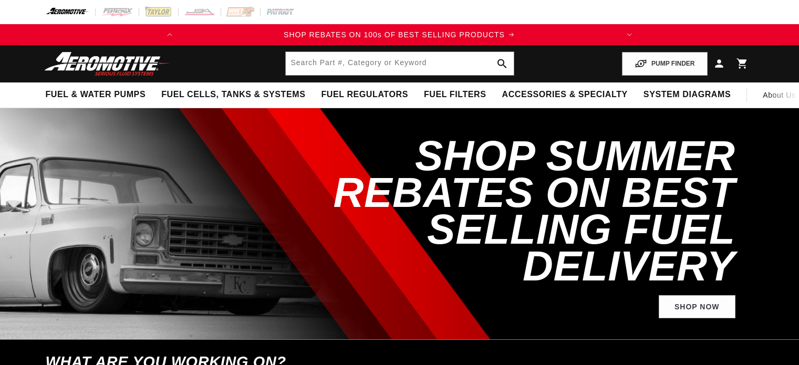
select select "1974"
select select "5.7L"
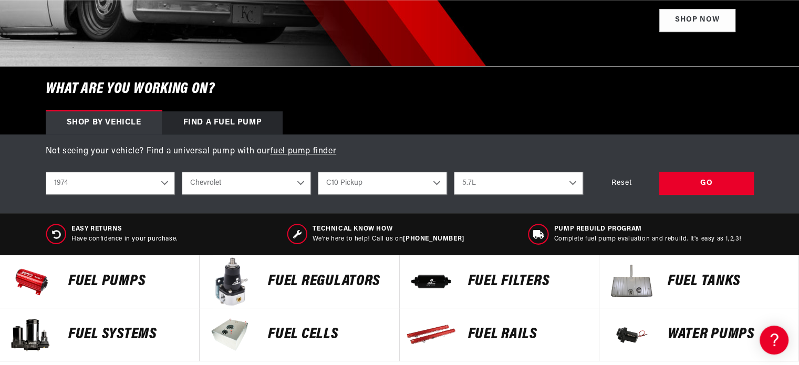
click at [314, 286] on p "FUEL REGULATORS" at bounding box center [328, 282] width 120 height 16
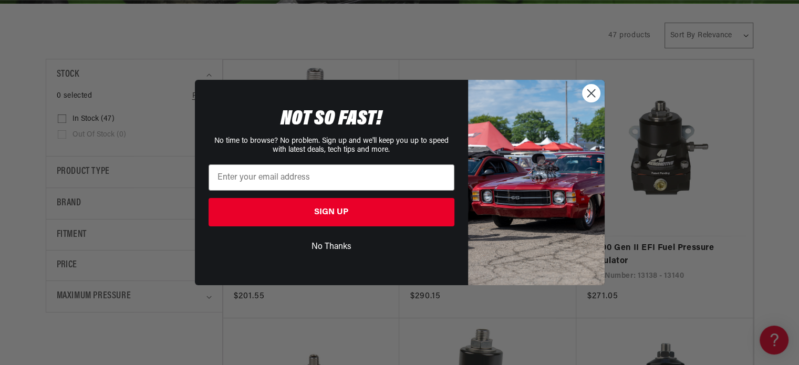
scroll to position [0, 416]
click at [590, 96] on circle "Close dialog" at bounding box center [590, 93] width 17 height 17
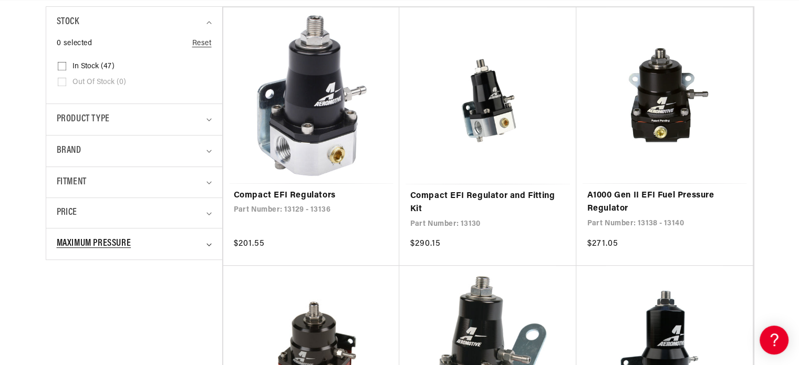
scroll to position [0, 0]
click at [199, 239] on div "Maximum Pressure" at bounding box center [130, 243] width 146 height 15
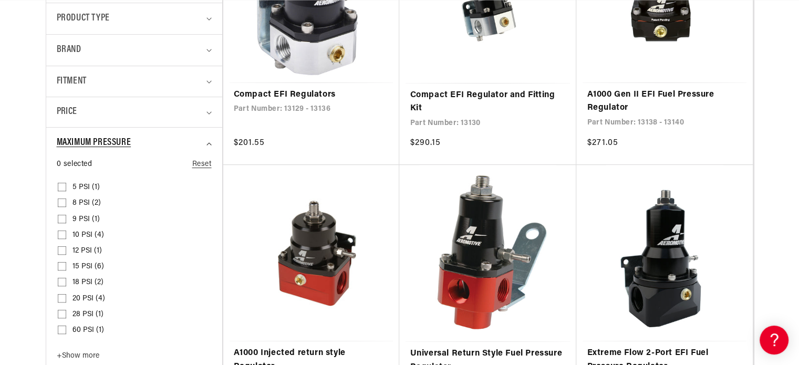
scroll to position [368, 0]
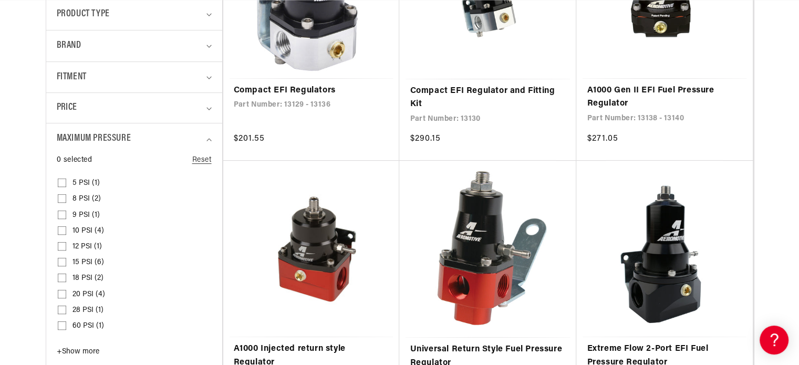
click at [101, 347] on button "+ Show more - Show less" at bounding box center [80, 354] width 46 height 14
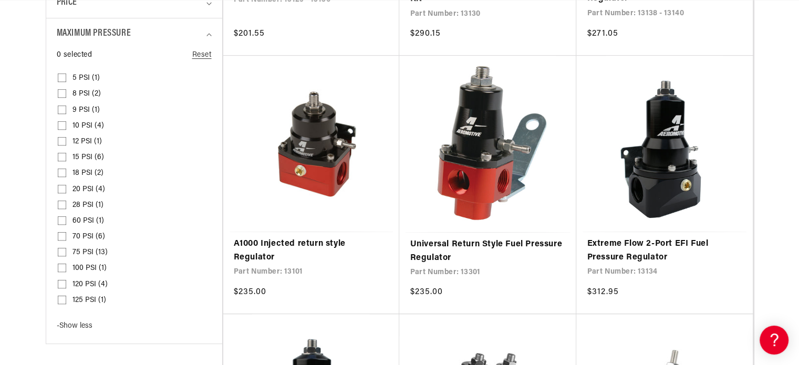
scroll to position [0, 416]
click at [63, 266] on input "100 PSI (1) 100 PSI (1 product)" at bounding box center [62, 270] width 8 height 8
checkbox input "true"
click at [61, 252] on input "75 PSI (13) 75 PSI (13 products)" at bounding box center [62, 254] width 8 height 8
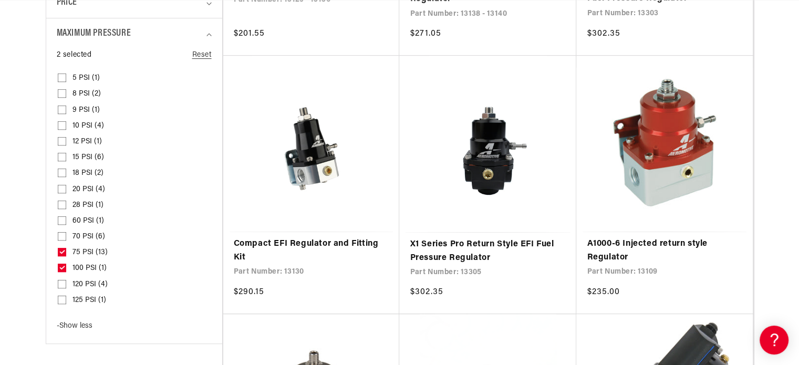
click at [61, 253] on icon at bounding box center [62, 252] width 6 height 4
click at [61, 253] on input "75 PSI (13) 75 PSI (13 products)" at bounding box center [62, 254] width 8 height 8
checkbox input "false"
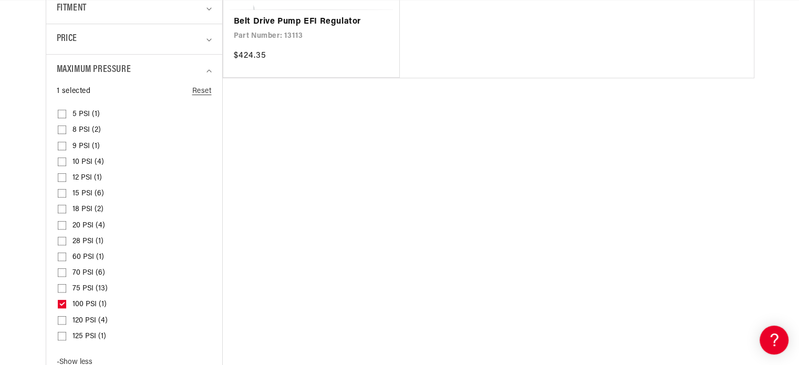
scroll to position [473, 0]
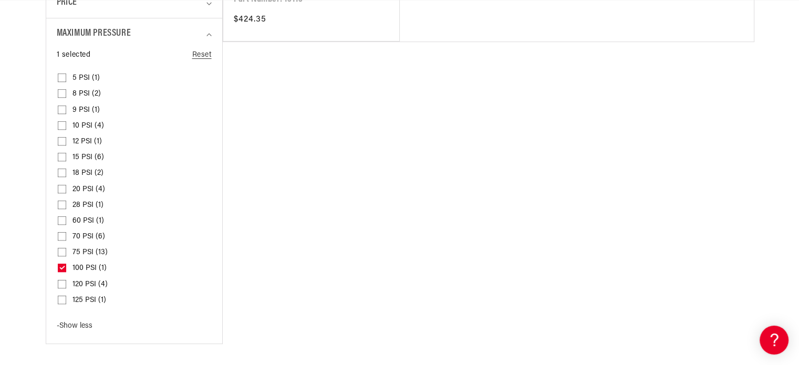
click at [92, 281] on span "120 PSI (4)" at bounding box center [89, 284] width 35 height 9
click at [66, 282] on input "120 PSI (4) 120 PSI (4 products)" at bounding box center [62, 286] width 8 height 8
checkbox input "true"
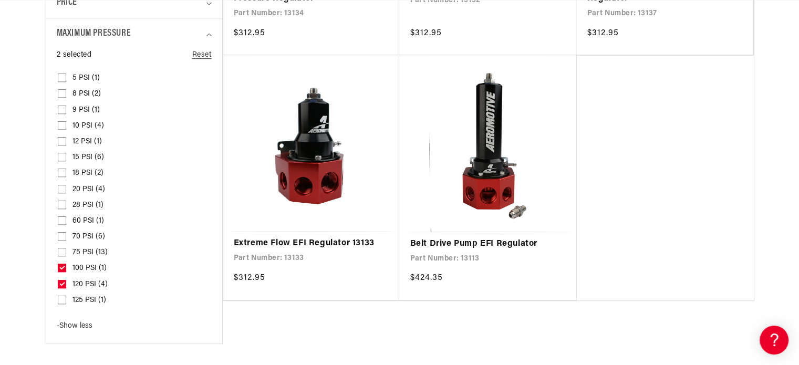
click at [79, 300] on span "125 PSI (1)" at bounding box center [89, 300] width 34 height 9
click at [66, 300] on input "125 PSI (1) 125 PSI (1 product)" at bounding box center [62, 302] width 8 height 8
checkbox input "true"
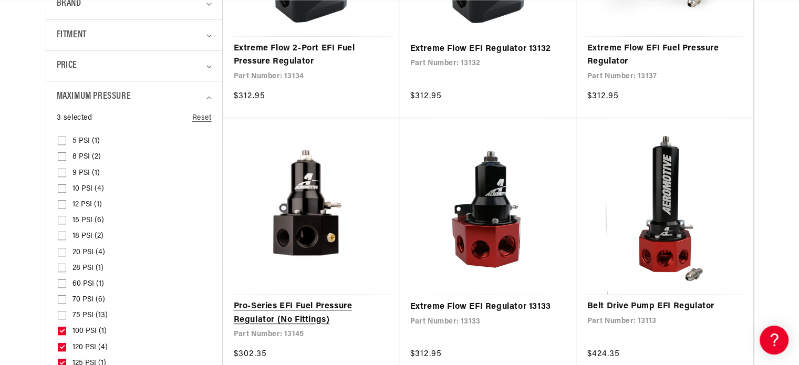
scroll to position [473, 0]
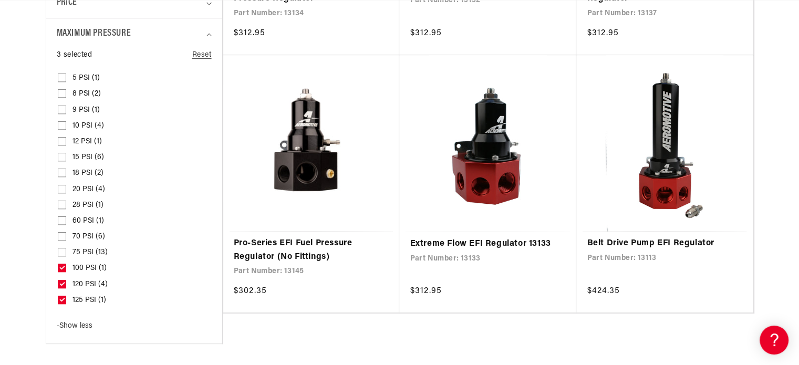
drag, startPoint x: 61, startPoint y: 263, endPoint x: 66, endPoint y: 277, distance: 15.1
click at [61, 264] on rect at bounding box center [62, 268] width 8 height 8
click at [61, 266] on input "100 PSI (1) 100 PSI (1 product)" at bounding box center [62, 270] width 8 height 8
checkbox input "false"
click at [64, 284] on icon at bounding box center [62, 284] width 6 height 4
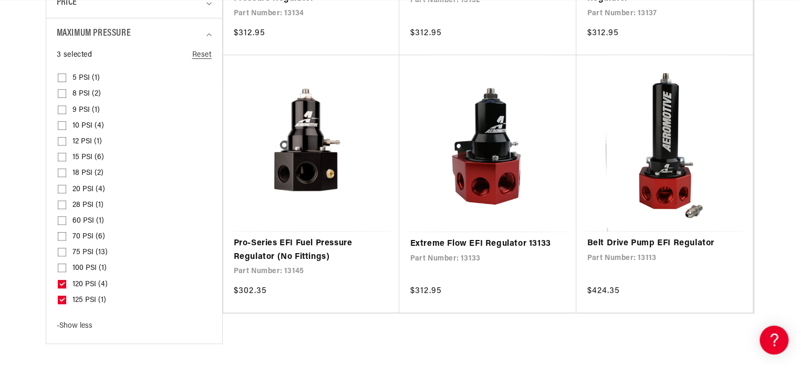
click at [64, 284] on input "120 PSI (4) 120 PSI (4 products)" at bounding box center [62, 286] width 8 height 8
checkbox input "false"
click at [60, 296] on icon at bounding box center [62, 300] width 8 height 8
click at [60, 298] on input "125 PSI (1) 125 PSI (1 product)" at bounding box center [62, 302] width 8 height 8
checkbox input "false"
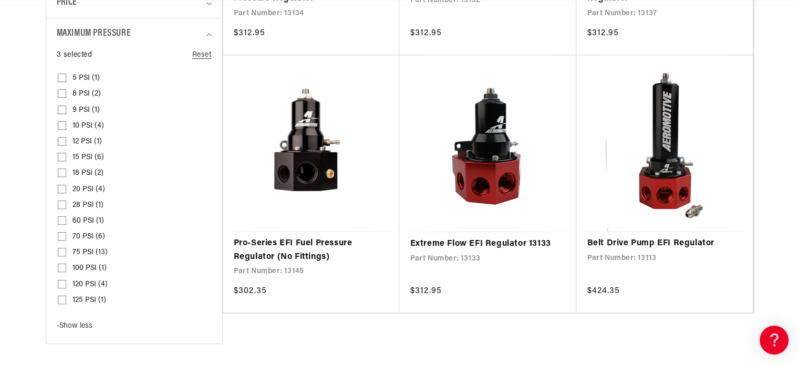
scroll to position [0, 140]
click at [63, 248] on rect at bounding box center [62, 252] width 8 height 8
click at [63, 250] on input "75 PSI (13) 75 PSI (13 products)" at bounding box center [62, 254] width 8 height 8
checkbox input "true"
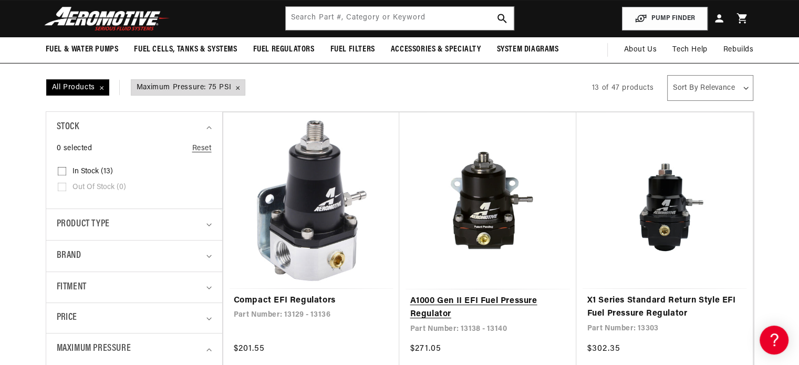
scroll to position [0, 416]
click at [509, 295] on link "A1000 Gen II EFI Fuel Pressure Regulator" at bounding box center [488, 308] width 156 height 27
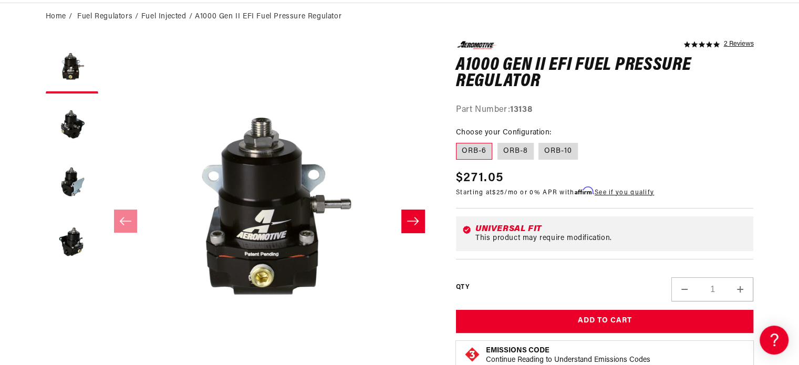
scroll to position [0, 416]
click at [69, 115] on button "Load image 2 in gallery view" at bounding box center [72, 125] width 53 height 53
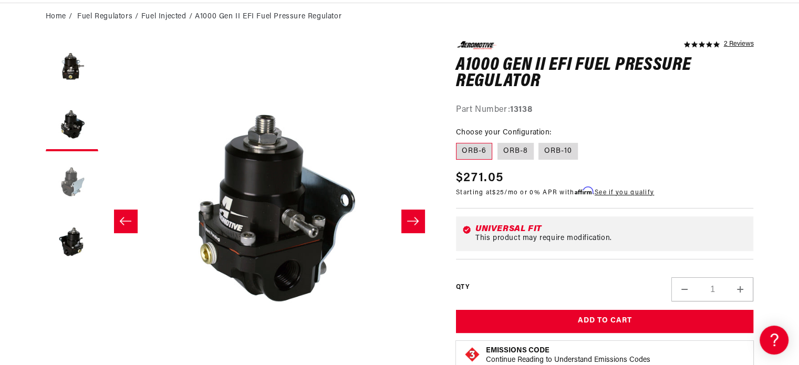
click at [56, 157] on button "Load image 3 in gallery view" at bounding box center [72, 183] width 53 height 53
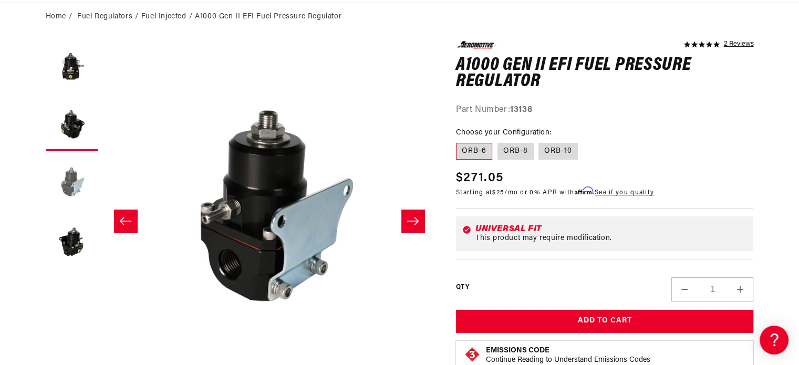
scroll to position [0, 664]
click at [54, 187] on button "Load image 3 in gallery view" at bounding box center [72, 183] width 53 height 53
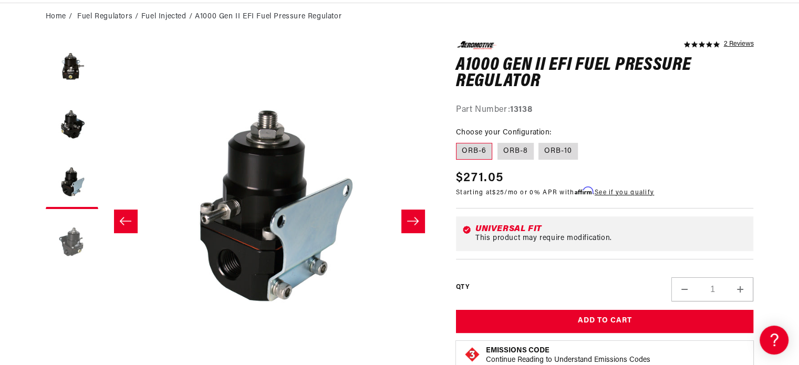
click at [61, 233] on button "Load image 4 in gallery view" at bounding box center [72, 240] width 53 height 53
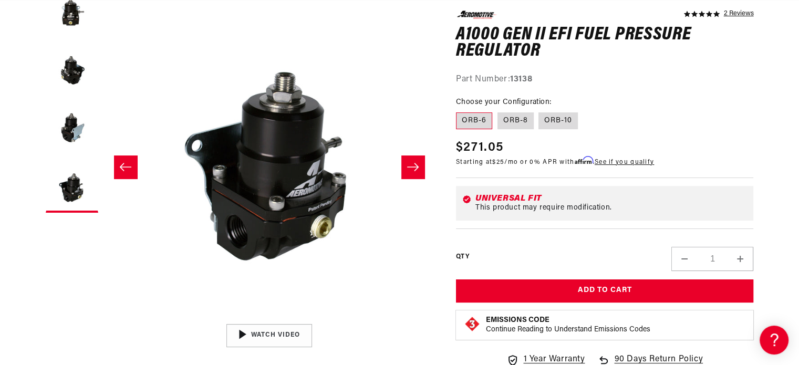
scroll to position [158, 0]
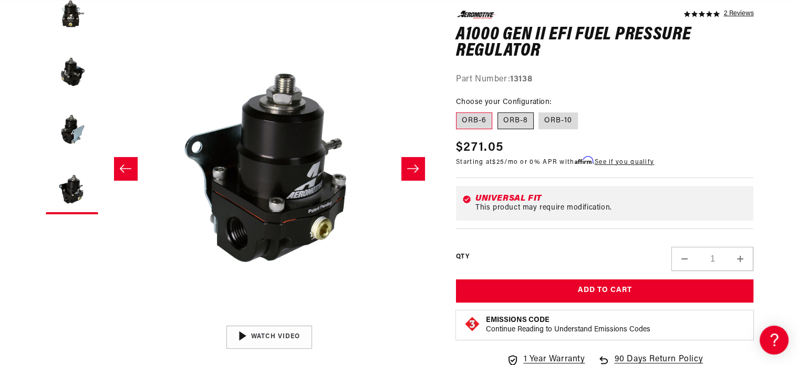
click at [506, 121] on label "ORB-8" at bounding box center [516, 120] width 36 height 17
click at [498, 111] on input "ORB-8" at bounding box center [498, 110] width 1 height 1
radio input "true"
click at [563, 120] on label "ORB-10" at bounding box center [557, 120] width 39 height 17
click at [540, 111] on input "ORB-10" at bounding box center [539, 110] width 1 height 1
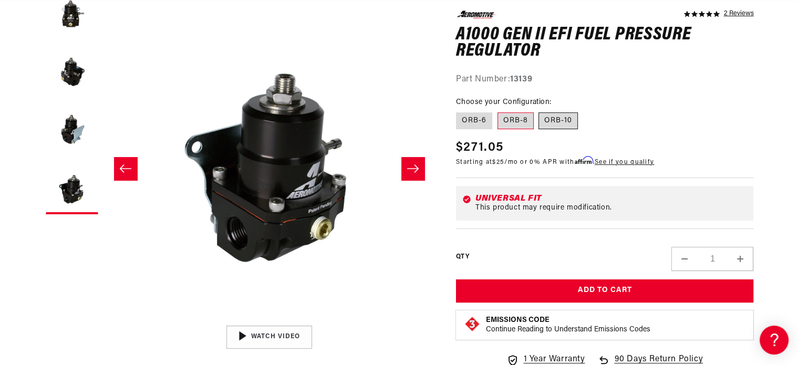
radio input "true"
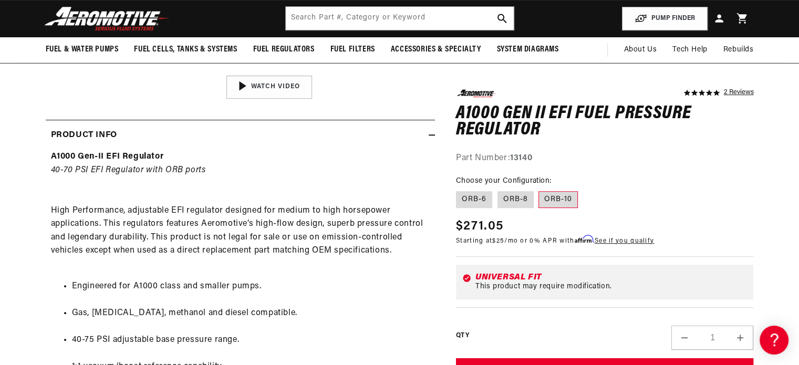
scroll to position [315, 0]
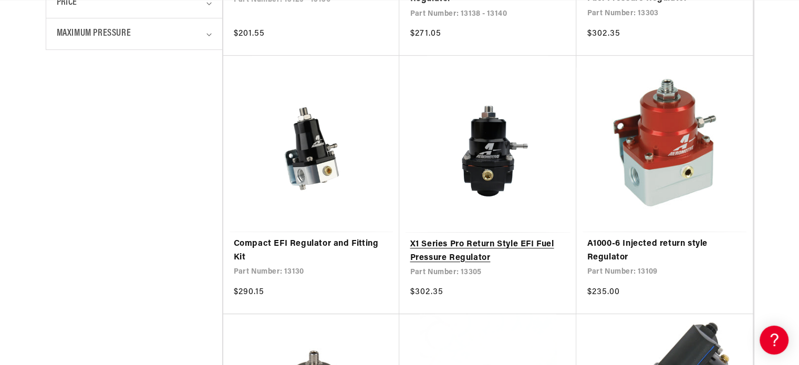
click at [452, 260] on link "X1 Series Pro Return Style EFI Fuel Pressure Regulator" at bounding box center [488, 251] width 156 height 27
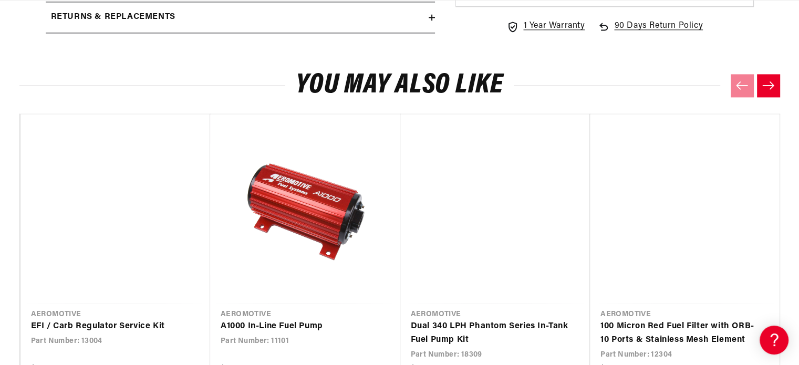
scroll to position [1629, 0]
